Goal: Information Seeking & Learning: Understand process/instructions

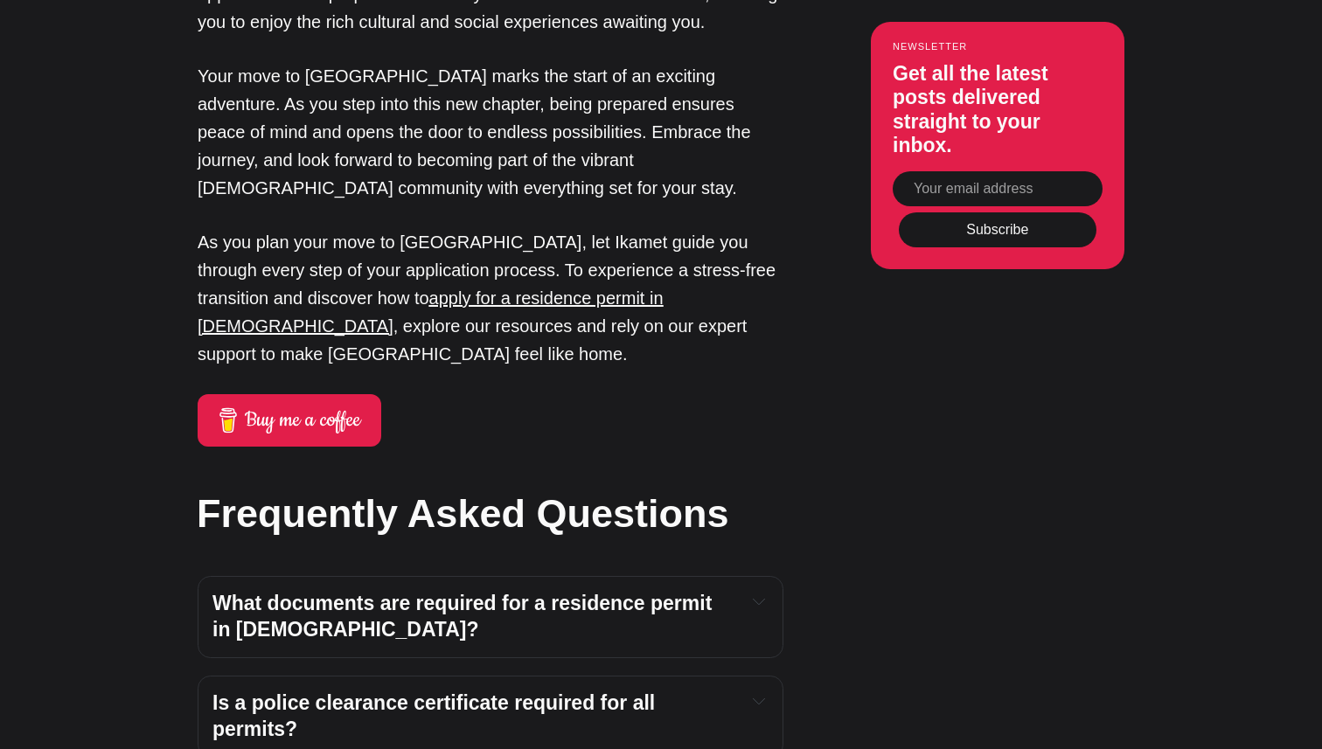
click at [761, 595] on icon "Expand toggle to read content" at bounding box center [759, 601] width 12 height 12
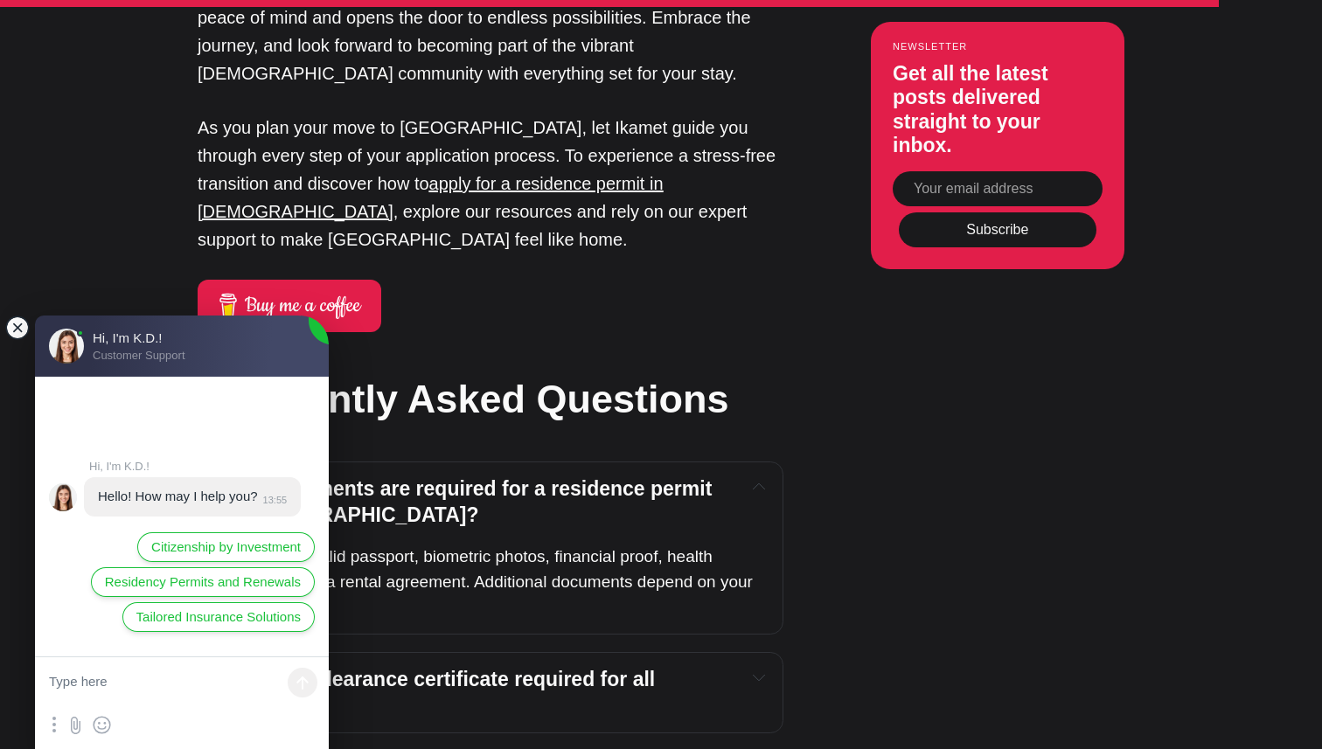
click at [22, 327] on jdiv at bounding box center [17, 328] width 24 height 24
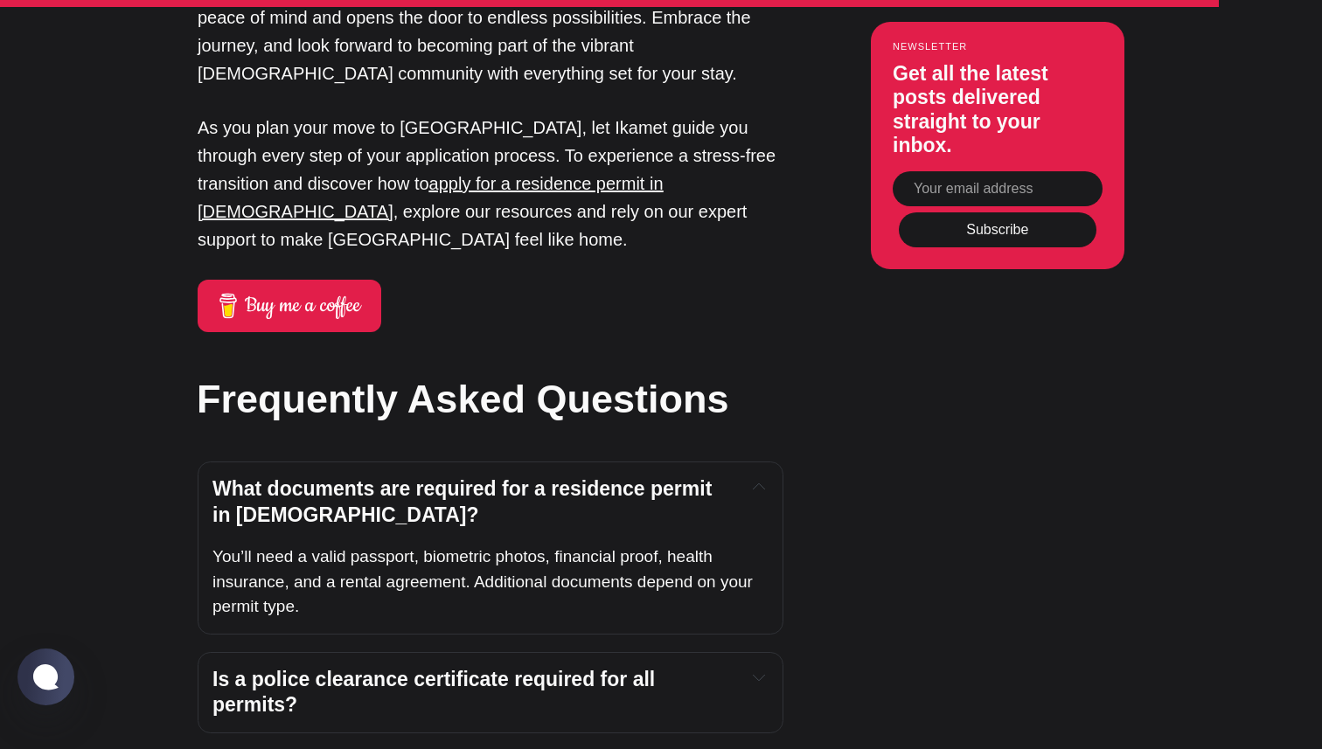
click at [691, 547] on span "You’ll need a valid passport, biometric photos, financial proof, health insuran…" at bounding box center [484, 581] width 545 height 68
click at [267, 547] on span "You’ll need a valid passport, biometric photos, financial proof, health insuran…" at bounding box center [484, 581] width 545 height 68
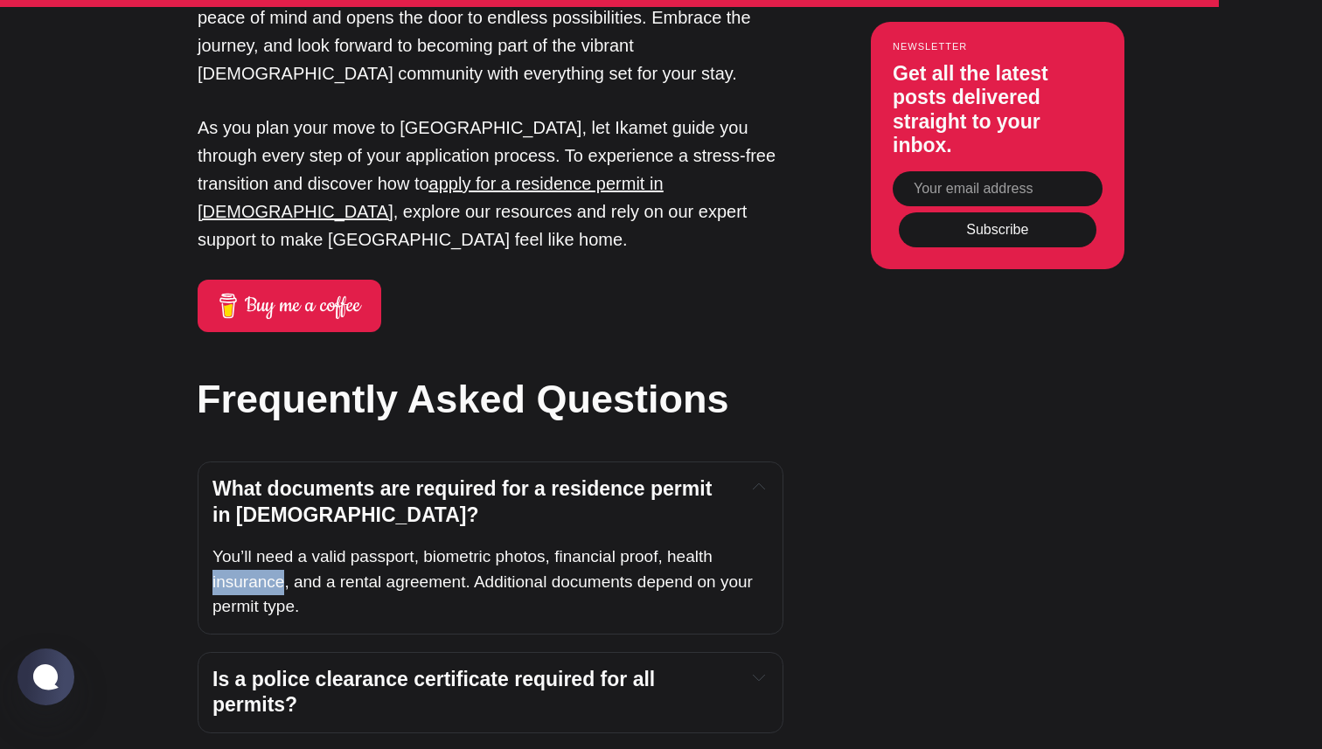
click at [267, 547] on span "You’ll need a valid passport, biometric photos, financial proof, health insuran…" at bounding box center [484, 581] width 545 height 68
click at [372, 545] on p "You’ll need a valid passport, biometric photos, financial proof, health insuran…" at bounding box center [490, 582] width 556 height 75
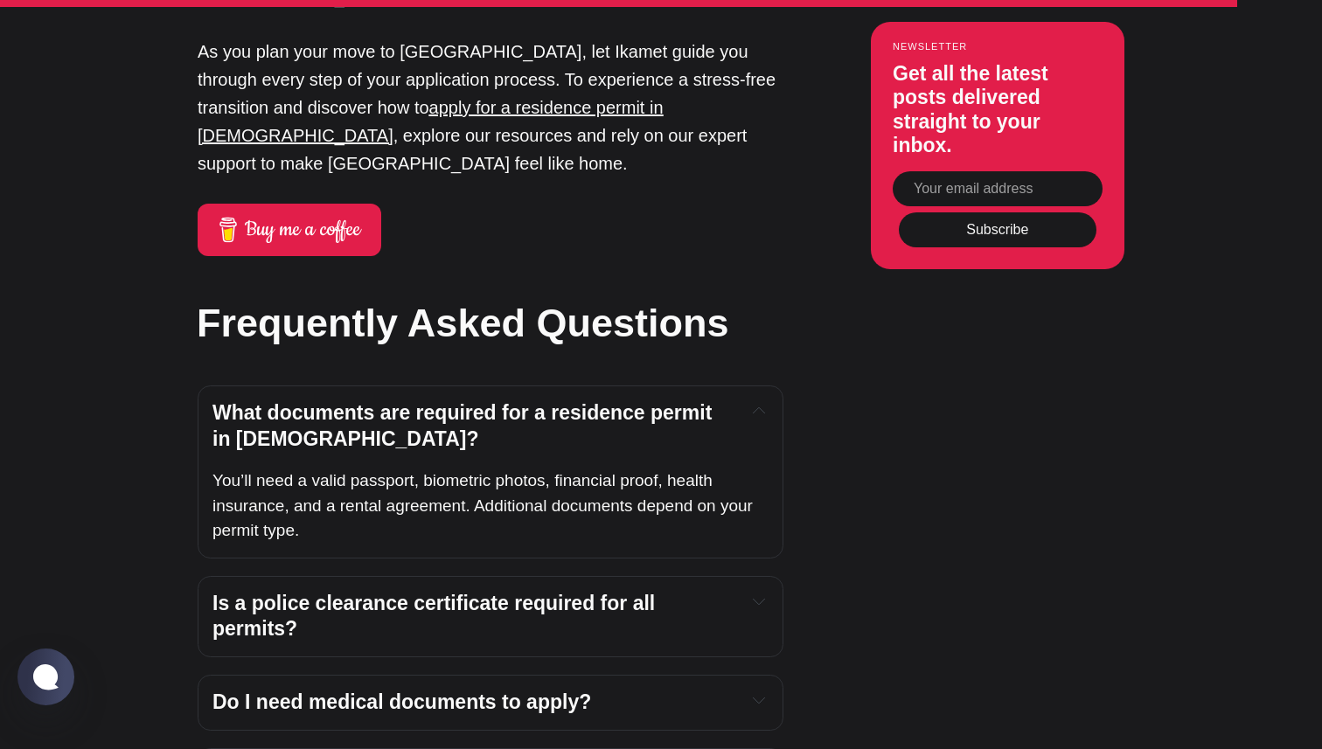
scroll to position [6327, 0]
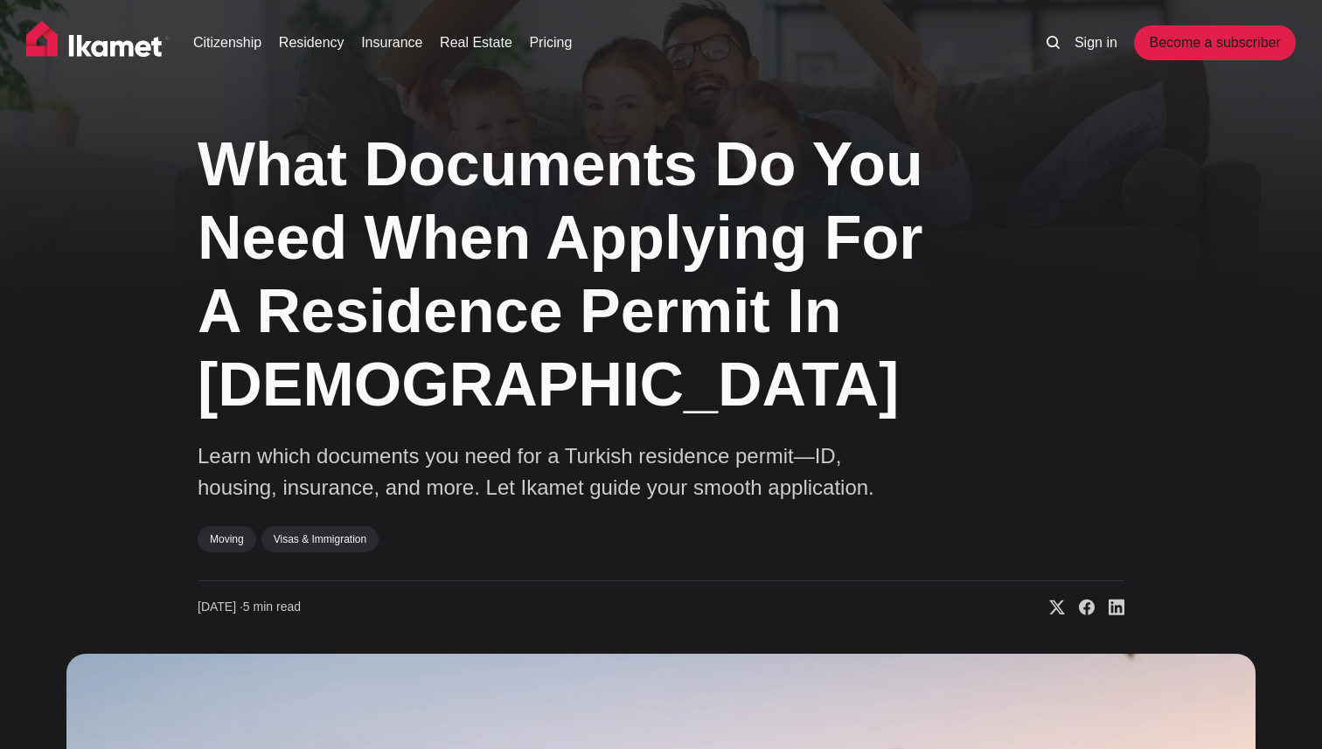
scroll to position [6327, 0]
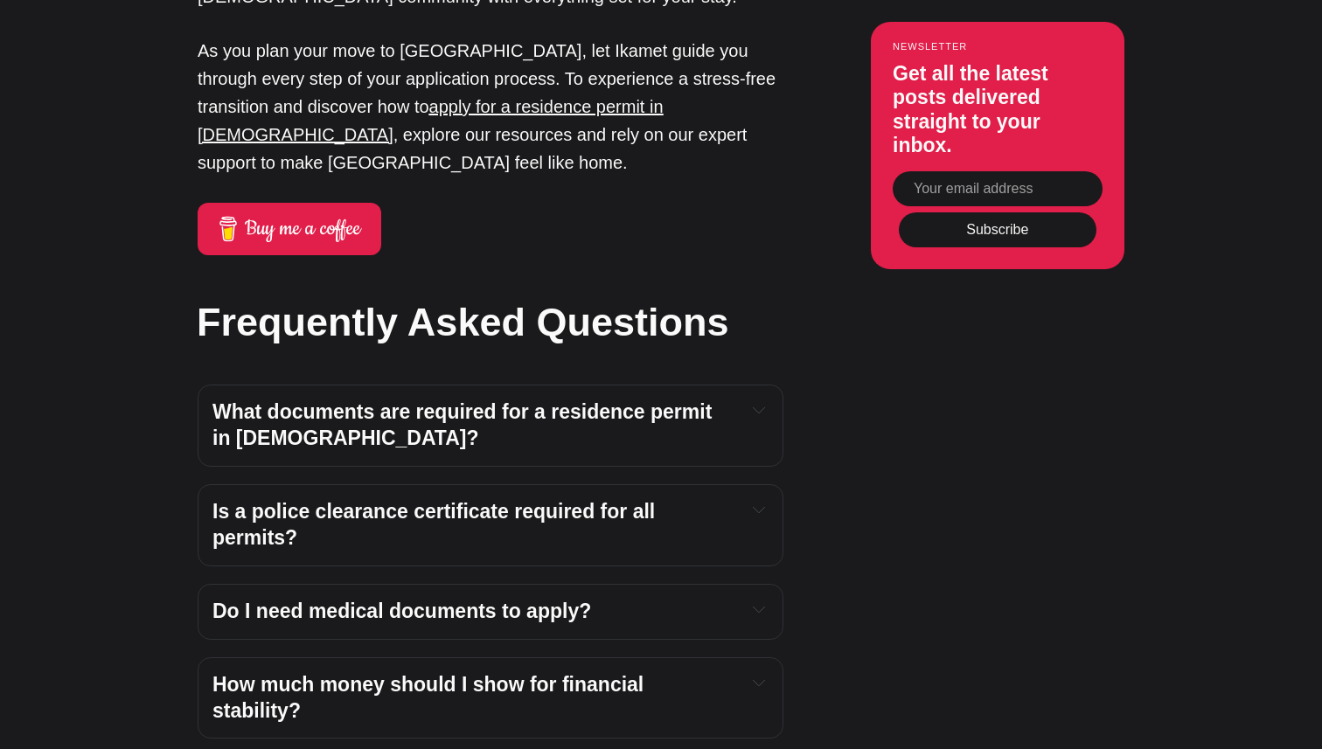
click at [518, 673] on strong "How much money should I show for financial stability?" at bounding box center [430, 697] width 437 height 49
